Goal: Find specific fact: Find specific fact

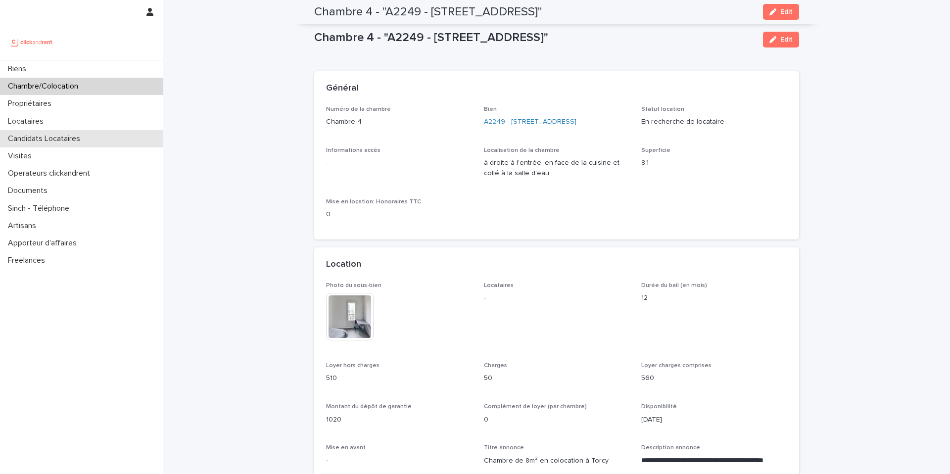
scroll to position [619, 0]
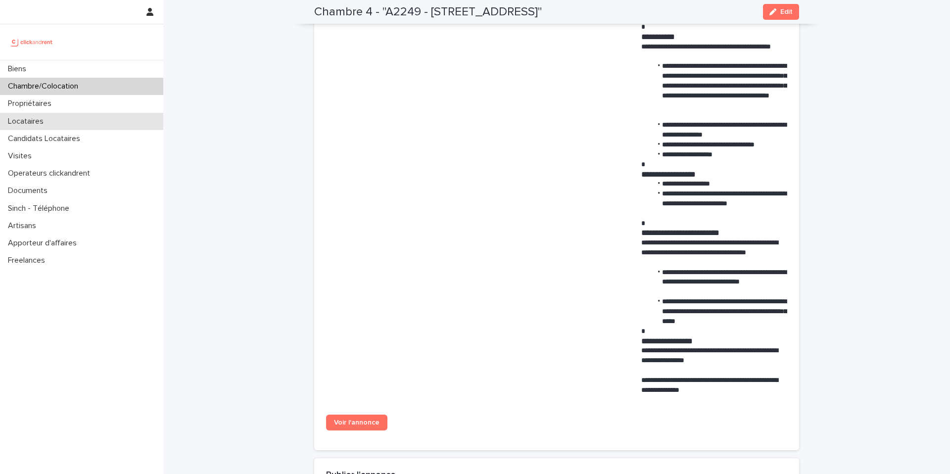
click at [61, 122] on div "Locataires" at bounding box center [81, 121] width 163 height 17
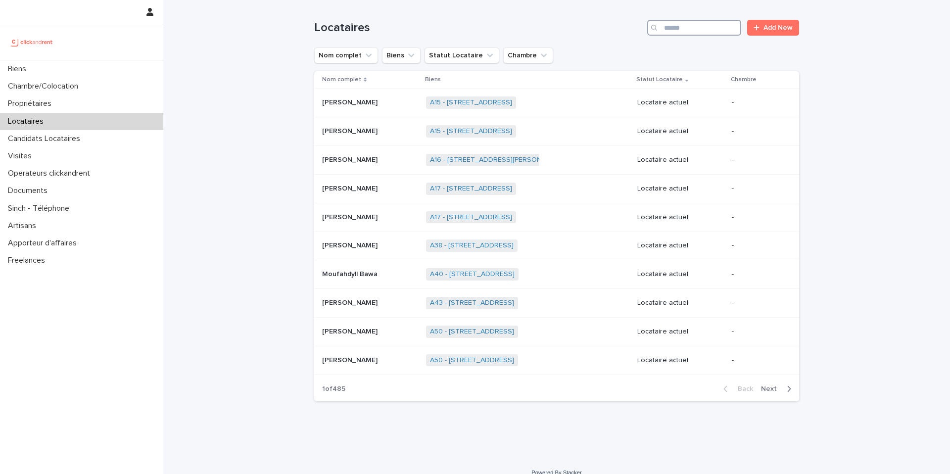
click at [711, 26] on input "Search" at bounding box center [694, 28] width 94 height 16
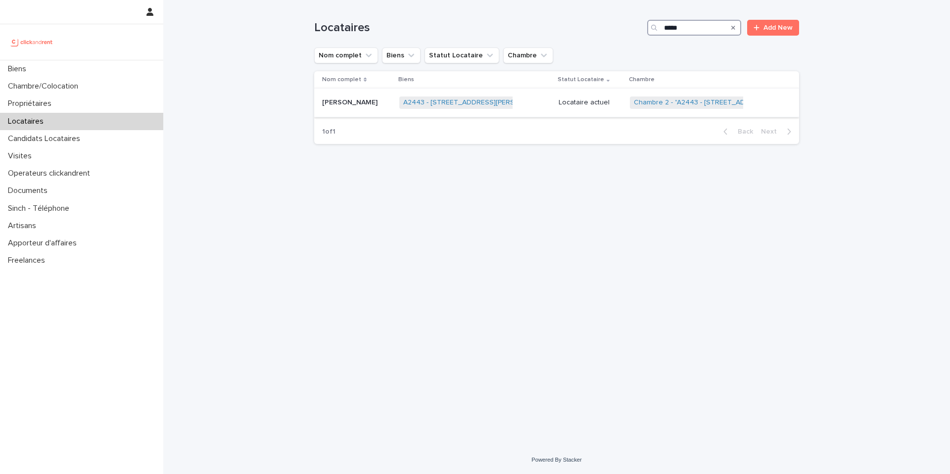
type input "*****"
click at [541, 108] on div "A2443 - [STREET_ADDRESS][PERSON_NAME] + 0" at bounding box center [474, 103] width 151 height 20
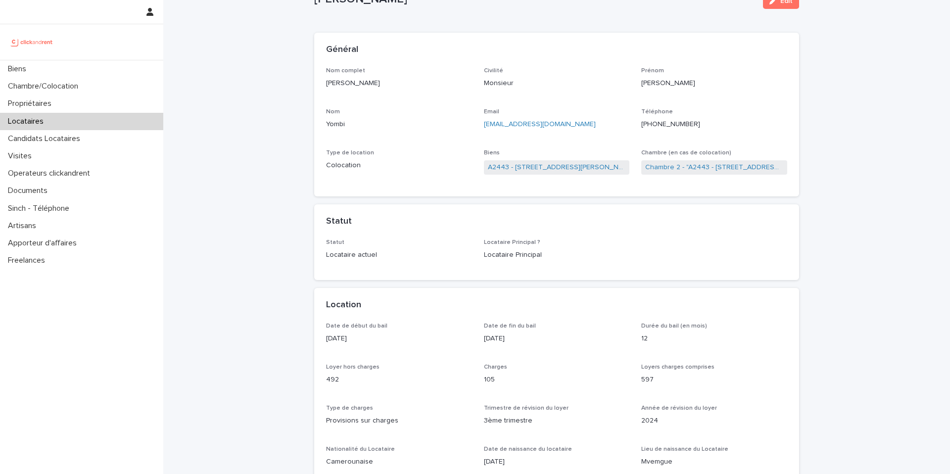
scroll to position [47, 0]
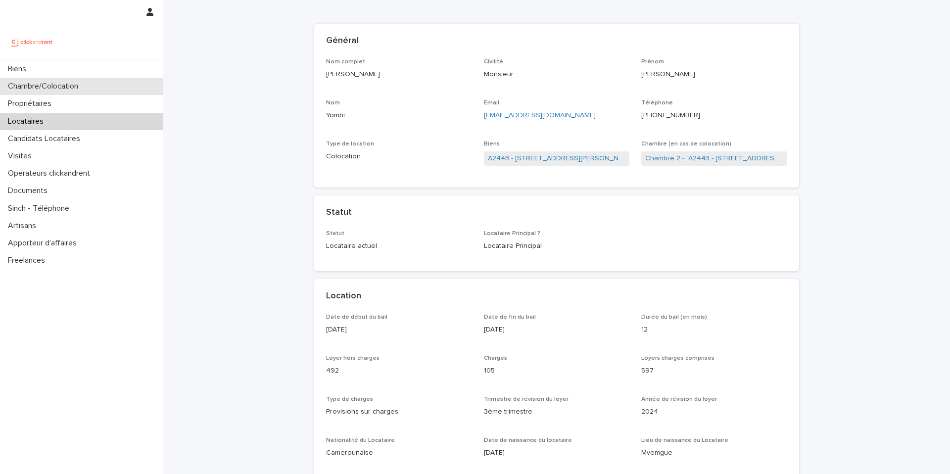
click at [81, 84] on p "Chambre/Colocation" at bounding box center [45, 86] width 82 height 9
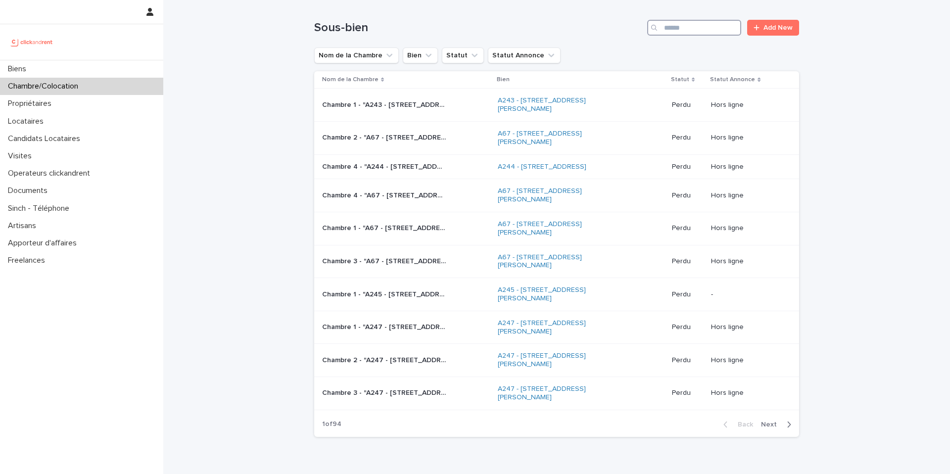
click at [718, 29] on input "Search" at bounding box center [694, 28] width 94 height 16
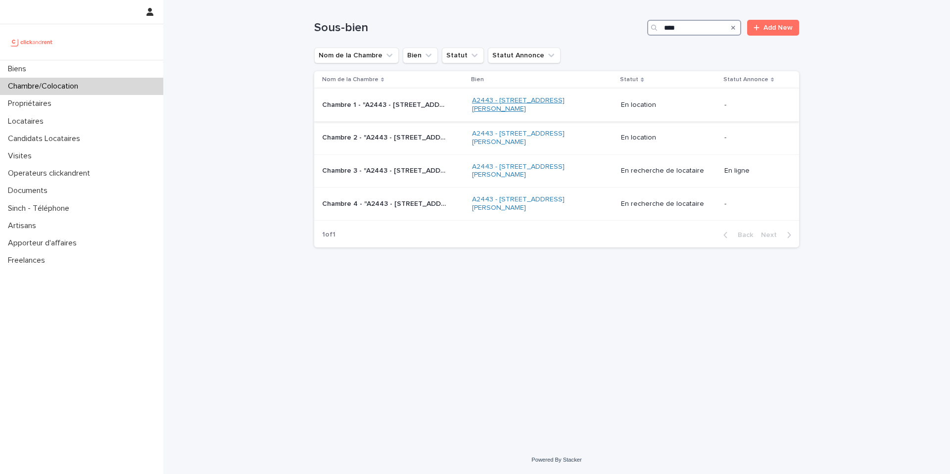
type input "****"
click at [501, 99] on link "A2443 - [STREET_ADDRESS][PERSON_NAME]" at bounding box center [534, 104] width 124 height 17
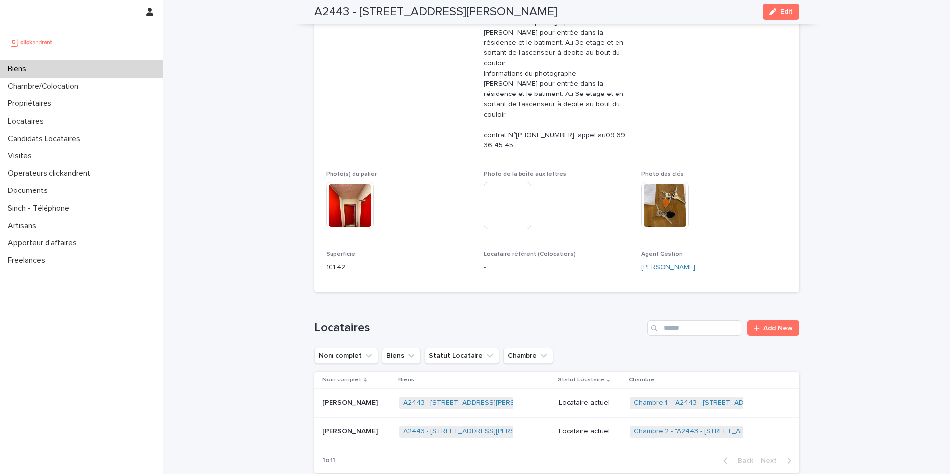
scroll to position [369, 0]
click at [654, 426] on link "Chambre 2 - "A2443 - [STREET_ADDRESS][PERSON_NAME]"" at bounding box center [730, 430] width 192 height 8
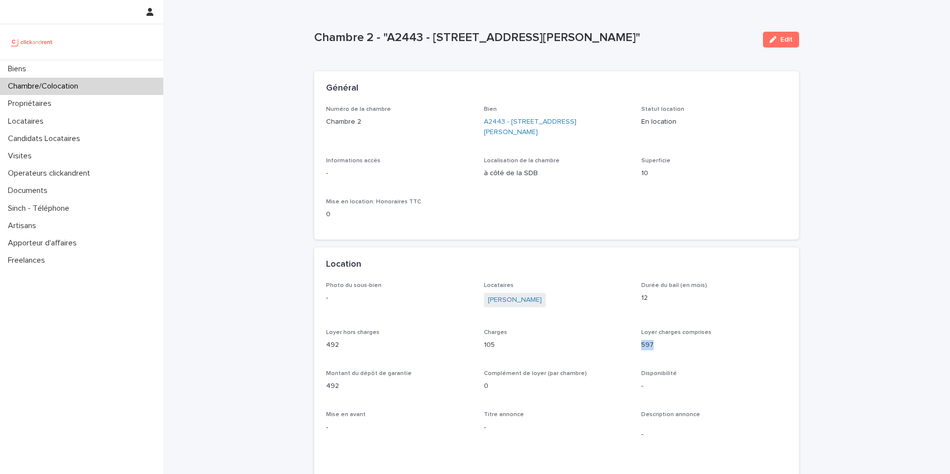
drag, startPoint x: 654, startPoint y: 346, endPoint x: 637, endPoint y: 349, distance: 17.0
click at [637, 348] on div "Photo du sous-bien - Locataires [PERSON_NAME] Durée du bail (en mois) 12 Loyer …" at bounding box center [556, 378] width 461 height 192
copy p "597"
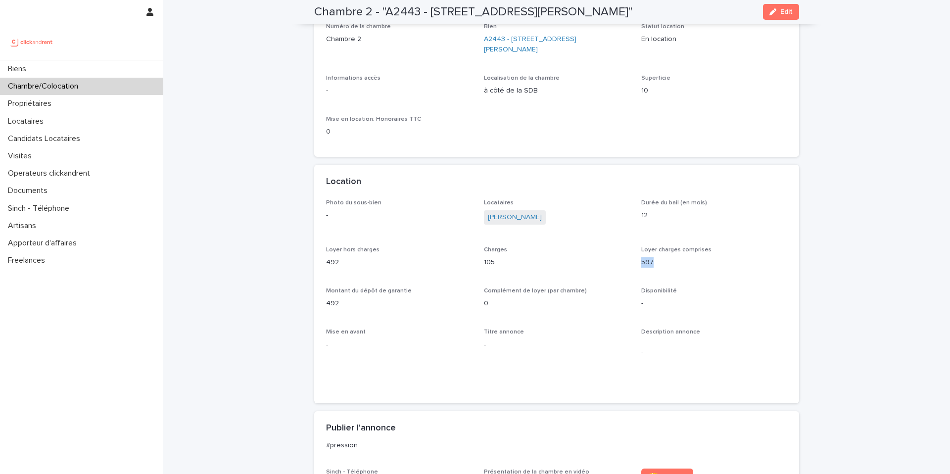
scroll to position [80, 0]
drag, startPoint x: 338, startPoint y: 266, endPoint x: 326, endPoint y: 265, distance: 11.9
click at [326, 265] on p "492" at bounding box center [399, 265] width 146 height 10
copy p "492"
click at [129, 89] on div "Chambre/Colocation" at bounding box center [81, 86] width 163 height 17
